Goal: Find specific page/section: Find specific page/section

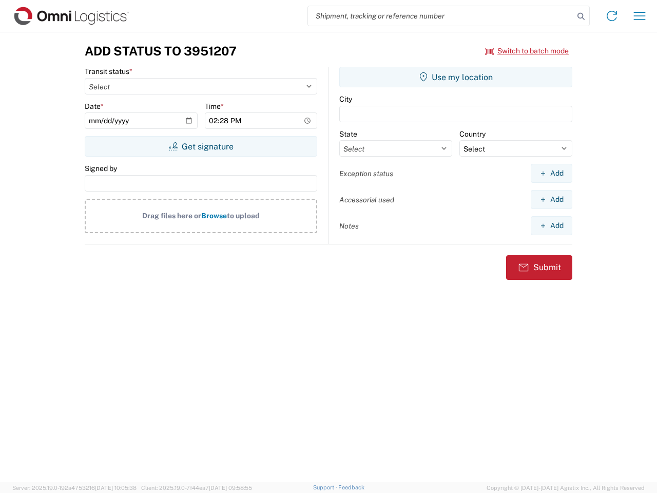
click at [441, 16] on input "search" at bounding box center [441, 16] width 266 height 20
click at [581, 16] on icon at bounding box center [581, 16] width 14 height 14
click at [612, 16] on icon at bounding box center [612, 16] width 16 height 16
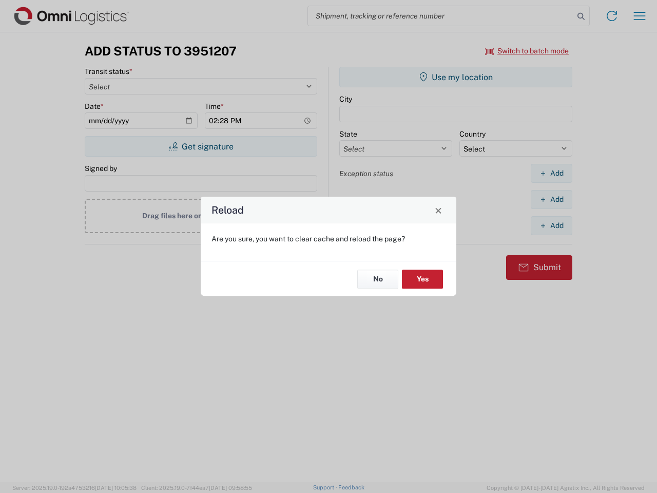
click at [640, 16] on div "Reload Are you sure, you want to clear cache and reload the page? No Yes" at bounding box center [328, 246] width 657 height 493
click at [528, 51] on div "Reload Are you sure, you want to clear cache and reload the page? No Yes" at bounding box center [328, 246] width 657 height 493
click at [201, 146] on div "Reload Are you sure, you want to clear cache and reload the page? No Yes" at bounding box center [328, 246] width 657 height 493
click at [456, 77] on div "Reload Are you sure, you want to clear cache and reload the page? No Yes" at bounding box center [328, 246] width 657 height 493
click at [552, 173] on div "Reload Are you sure, you want to clear cache and reload the page? No Yes" at bounding box center [328, 246] width 657 height 493
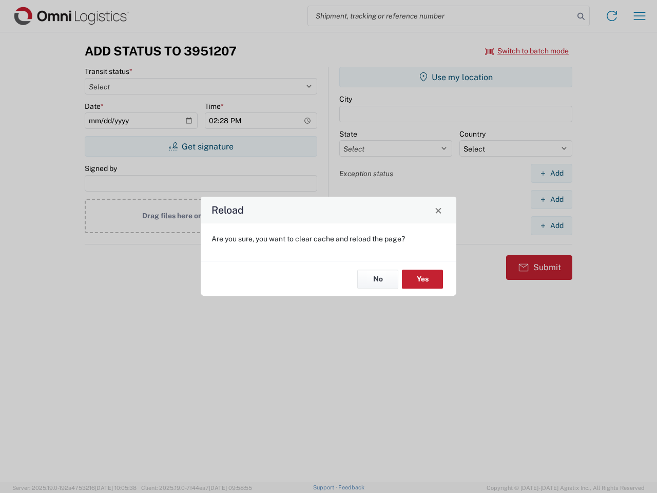
click at [552, 199] on div "Reload Are you sure, you want to clear cache and reload the page? No Yes" at bounding box center [328, 246] width 657 height 493
click at [552, 225] on div "Reload Are you sure, you want to clear cache and reload the page? No Yes" at bounding box center [328, 246] width 657 height 493
